Goal: Information Seeking & Learning: Learn about a topic

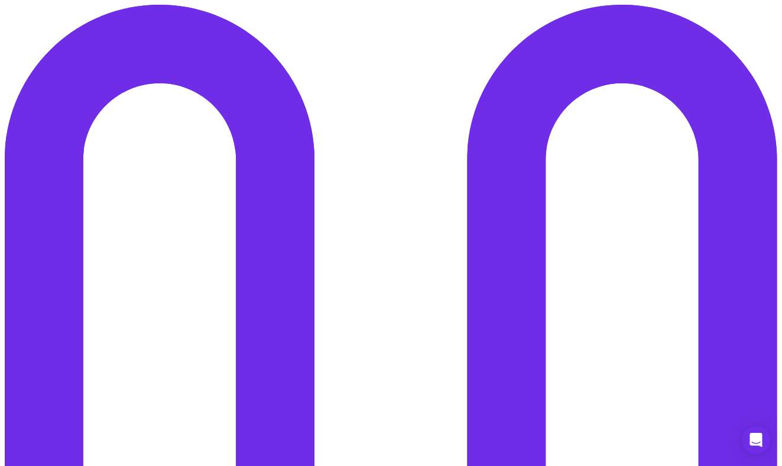
drag, startPoint x: 313, startPoint y: 301, endPoint x: 323, endPoint y: 345, distance: 44.9
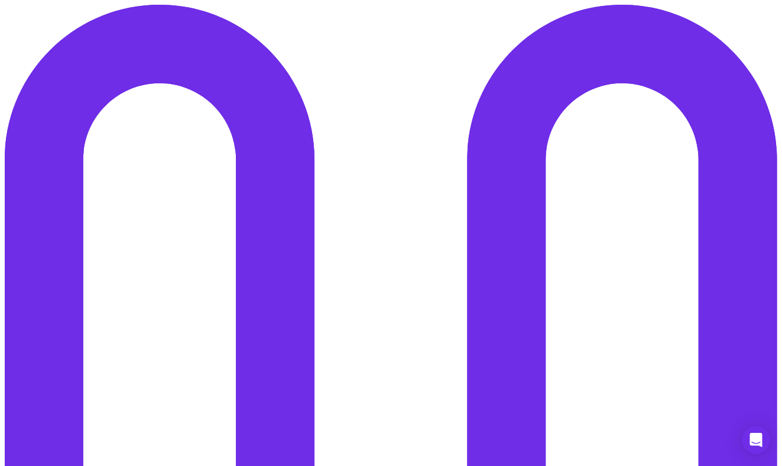
drag, startPoint x: 339, startPoint y: 334, endPoint x: 361, endPoint y: 390, distance: 60.3
drag, startPoint x: 361, startPoint y: 390, endPoint x: 341, endPoint y: 338, distance: 55.8
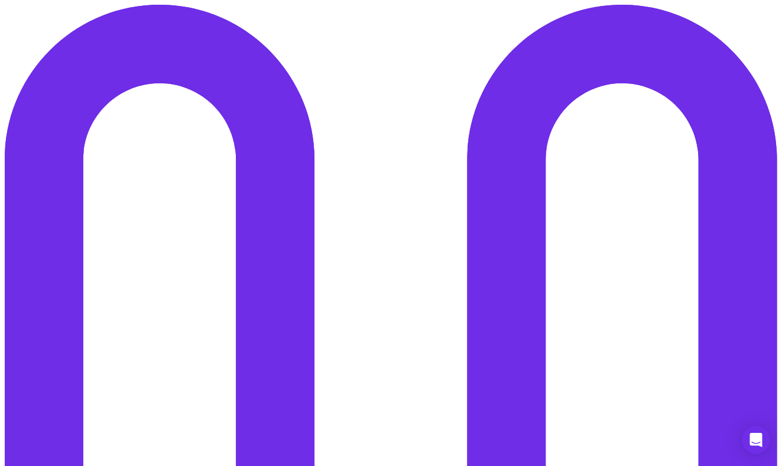
drag, startPoint x: 341, startPoint y: 338, endPoint x: 361, endPoint y: 397, distance: 63.0
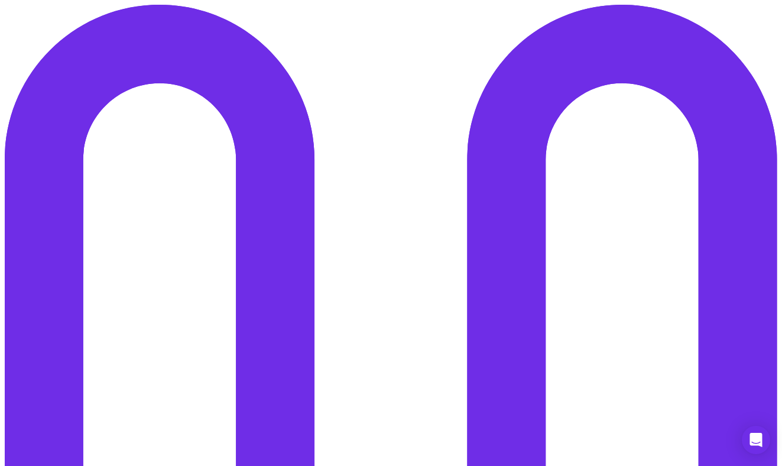
drag, startPoint x: 361, startPoint y: 397, endPoint x: 344, endPoint y: 338, distance: 62.1
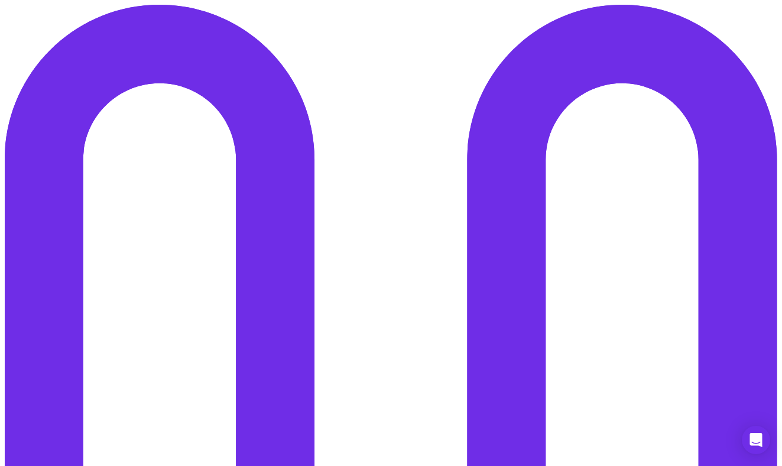
drag, startPoint x: 344, startPoint y: 338, endPoint x: 362, endPoint y: 394, distance: 59.7
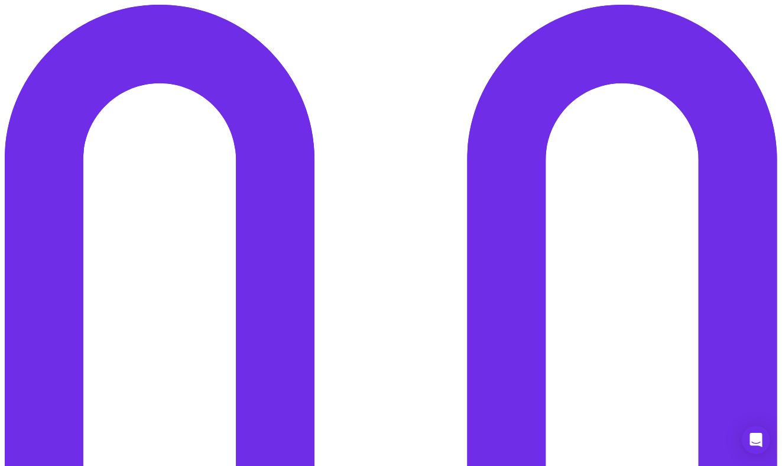
drag, startPoint x: 362, startPoint y: 394, endPoint x: 351, endPoint y: 342, distance: 53.2
drag, startPoint x: 351, startPoint y: 342, endPoint x: 363, endPoint y: 399, distance: 58.0
